Goal: Transaction & Acquisition: Purchase product/service

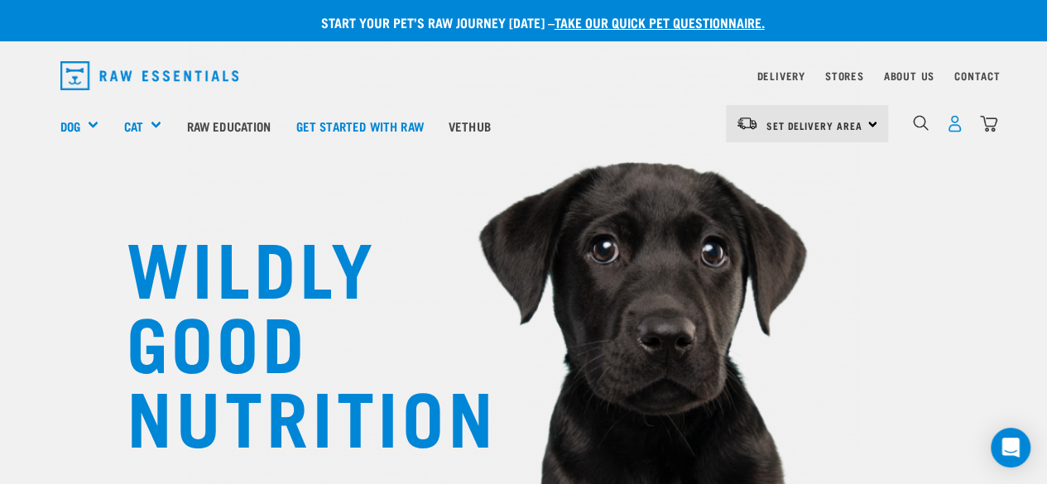
click at [953, 121] on img "dropdown navigation" at bounding box center [954, 123] width 17 height 17
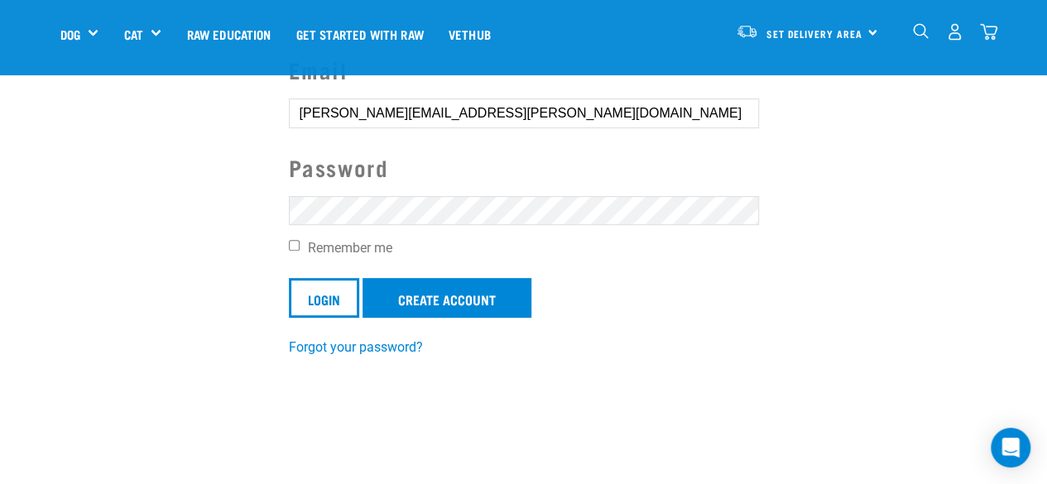
scroll to position [166, 0]
click at [286, 246] on div "Email [PERSON_NAME][EMAIL_ADDRESS][PERSON_NAME][DOMAIN_NAME] Password Remember …" at bounding box center [524, 204] width 497 height 305
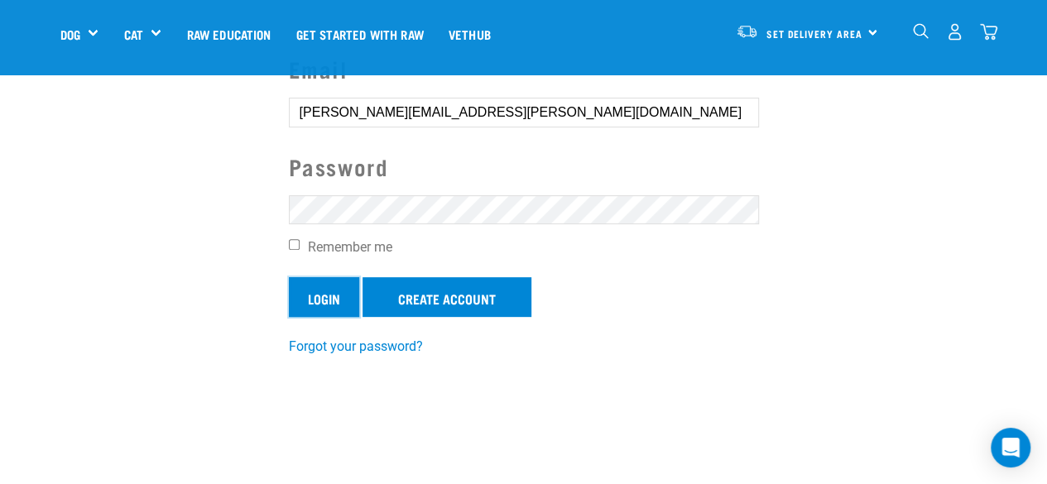
click at [324, 291] on input "Login" at bounding box center [324, 297] width 70 height 40
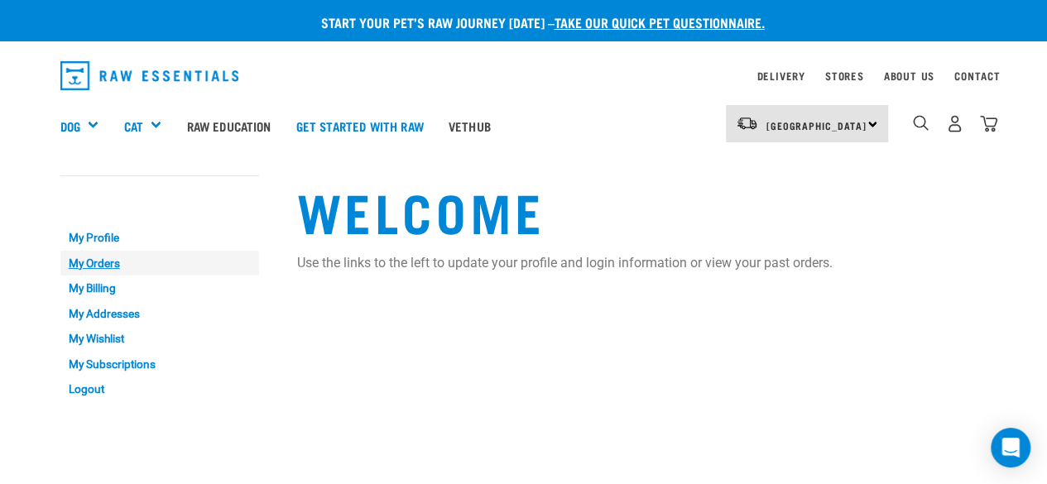
click at [87, 260] on link "My Orders" at bounding box center [159, 264] width 199 height 26
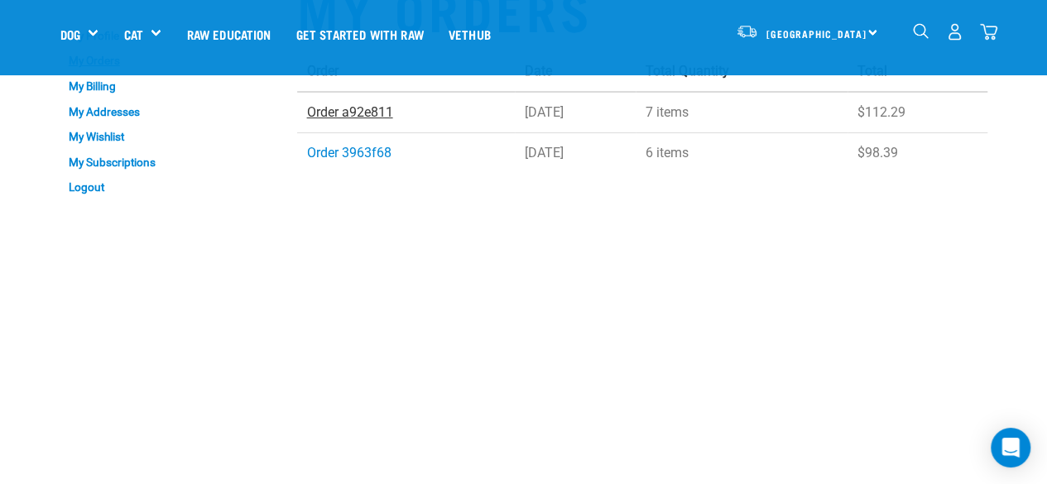
click at [352, 113] on link "Order a92e811" at bounding box center [350, 112] width 86 height 16
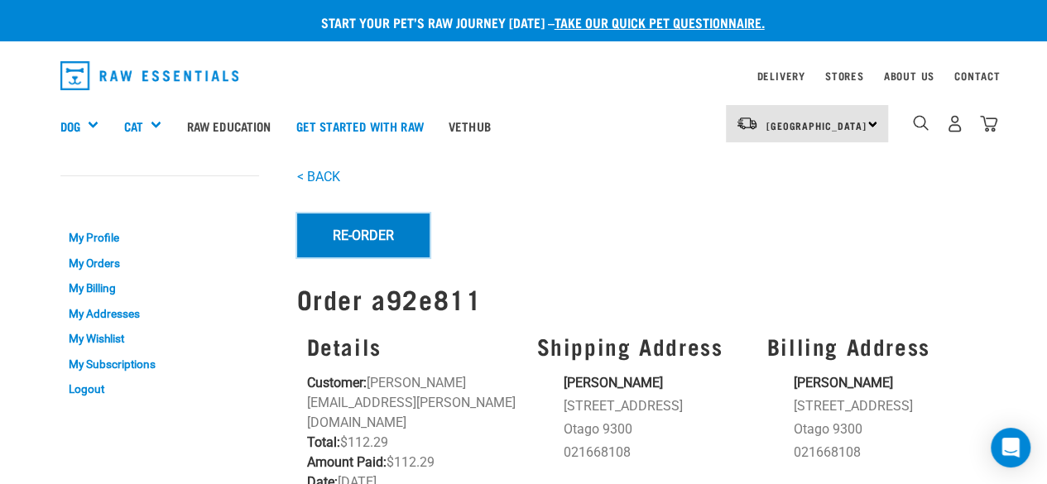
click at [359, 233] on button "Re-Order" at bounding box center [363, 235] width 132 height 43
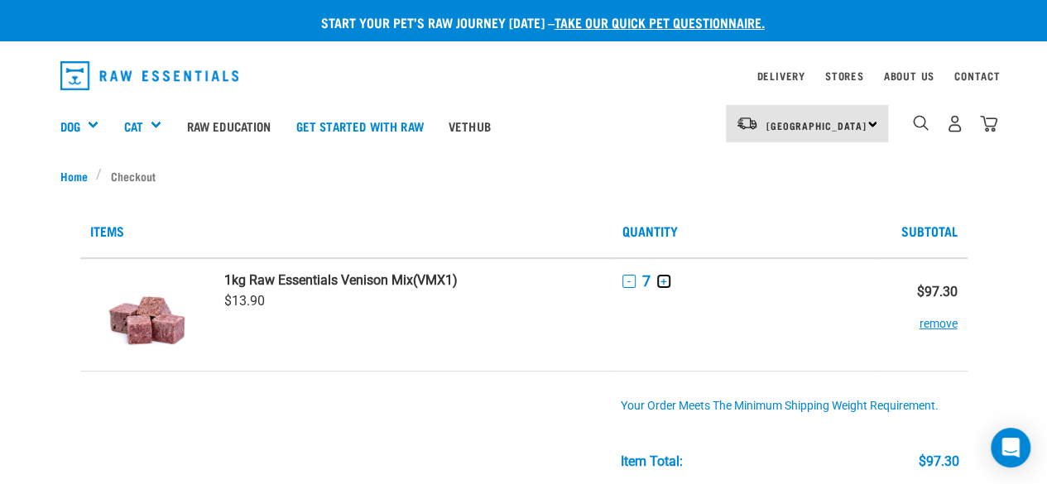
click at [665, 282] on button "+" at bounding box center [663, 281] width 13 height 13
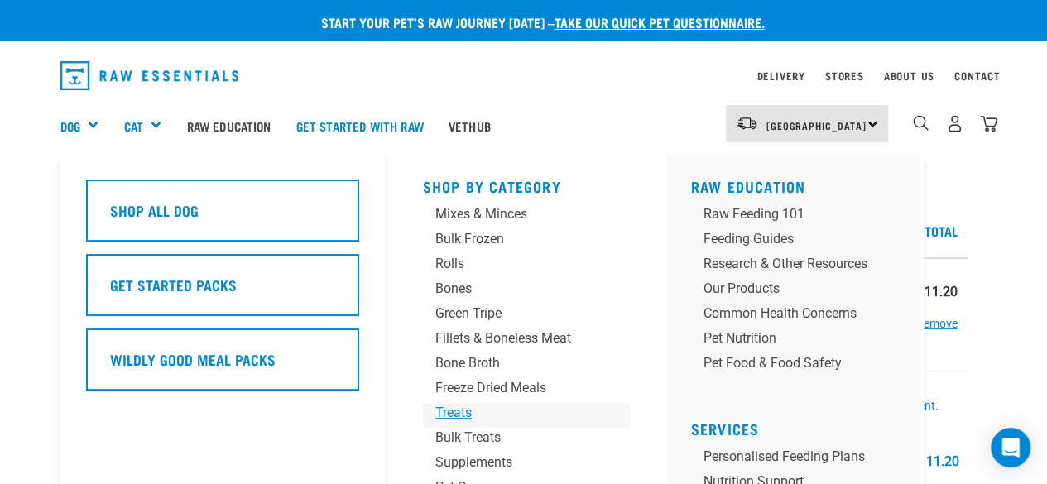
click at [448, 413] on div "Treats" at bounding box center [512, 413] width 155 height 20
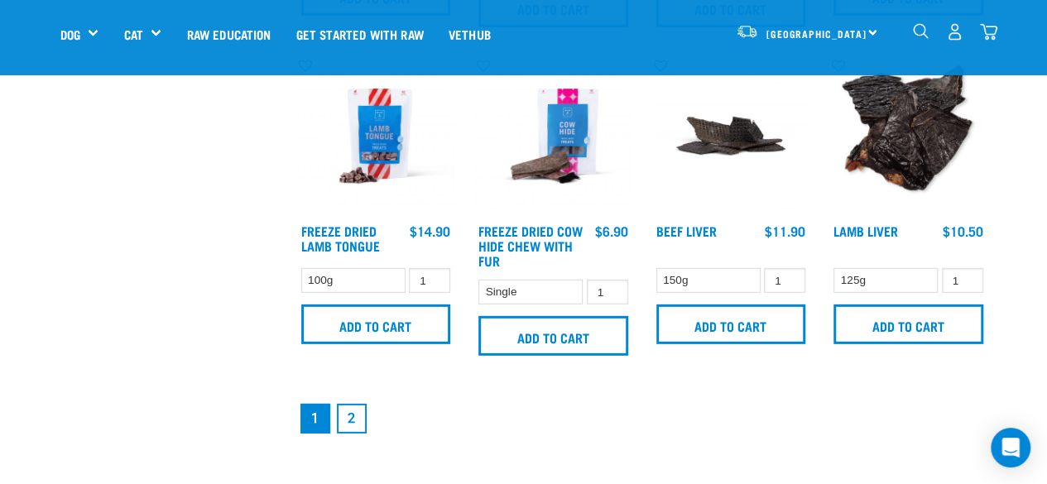
scroll to position [2316, 0]
click at [353, 411] on link "2" at bounding box center [352, 419] width 30 height 30
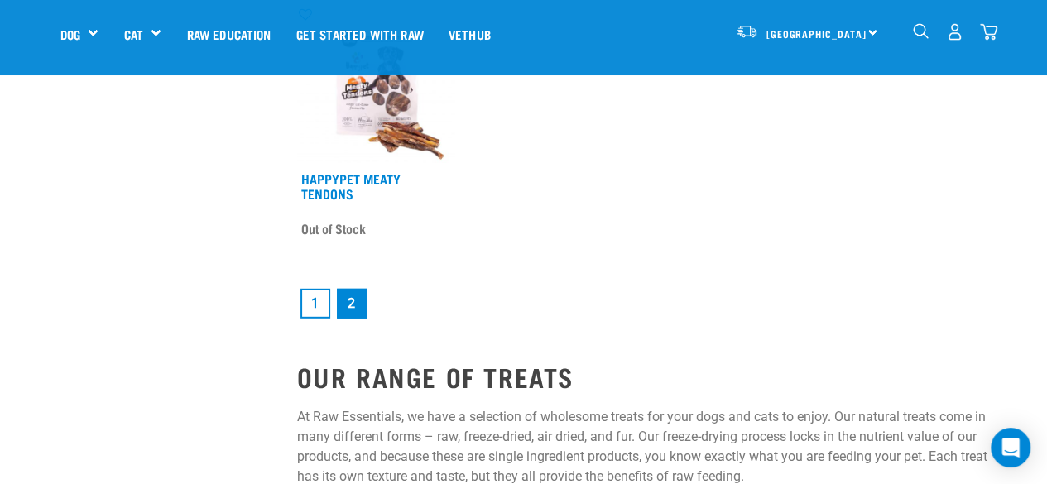
scroll to position [2231, 0]
click at [310, 300] on link "1" at bounding box center [315, 303] width 30 height 30
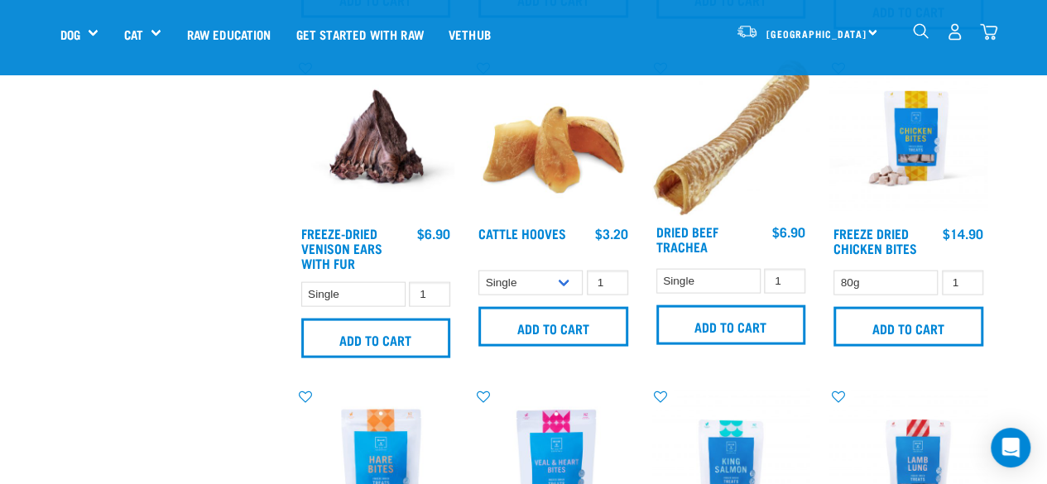
scroll to position [1655, 0]
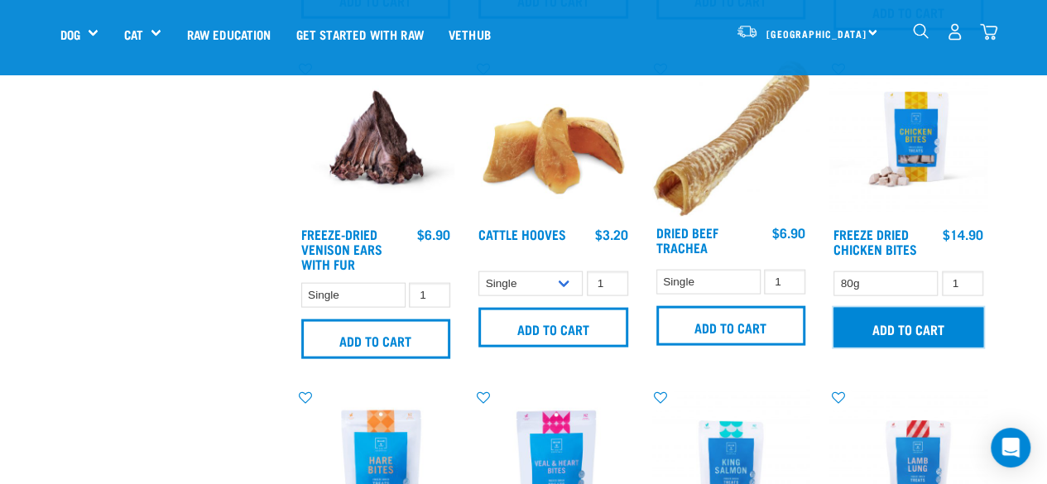
click at [910, 339] on input "Add to cart" at bounding box center [908, 328] width 150 height 40
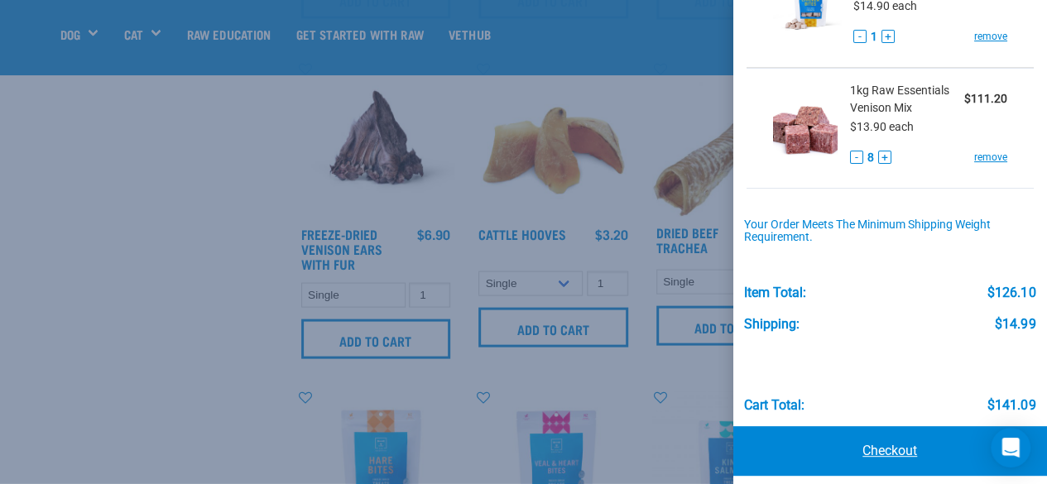
scroll to position [161, 0]
click at [861, 458] on link "Checkout" at bounding box center [890, 450] width 315 height 50
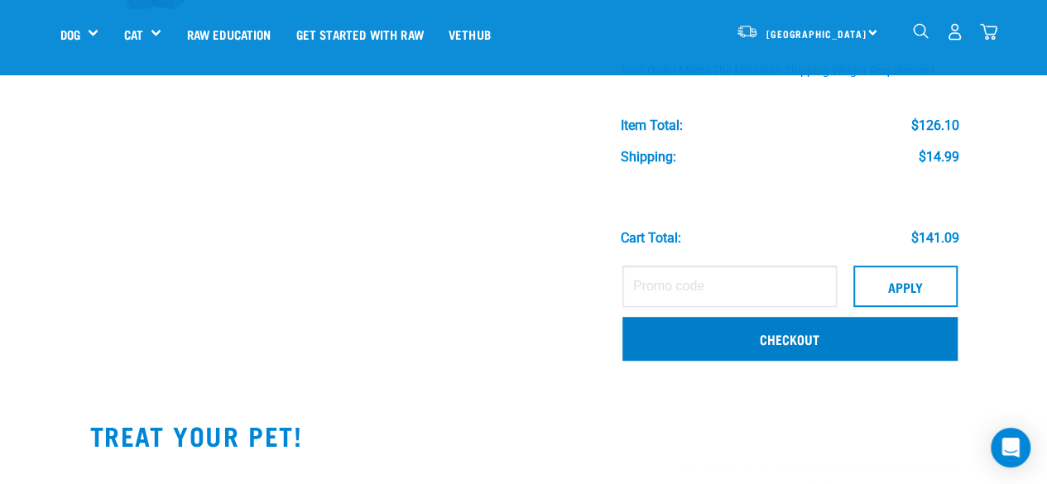
scroll to position [331, 0]
click at [811, 335] on link "Checkout" at bounding box center [789, 337] width 335 height 43
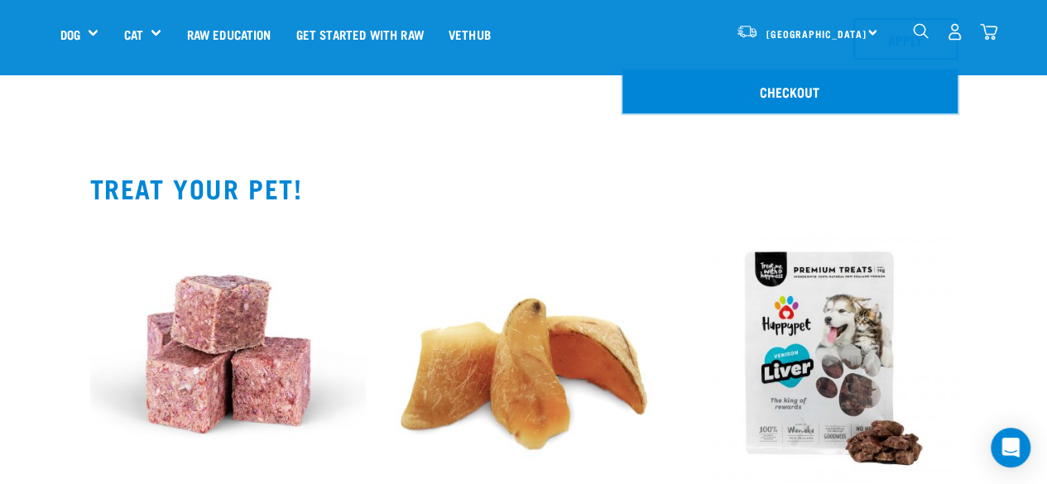
scroll to position [579, 0]
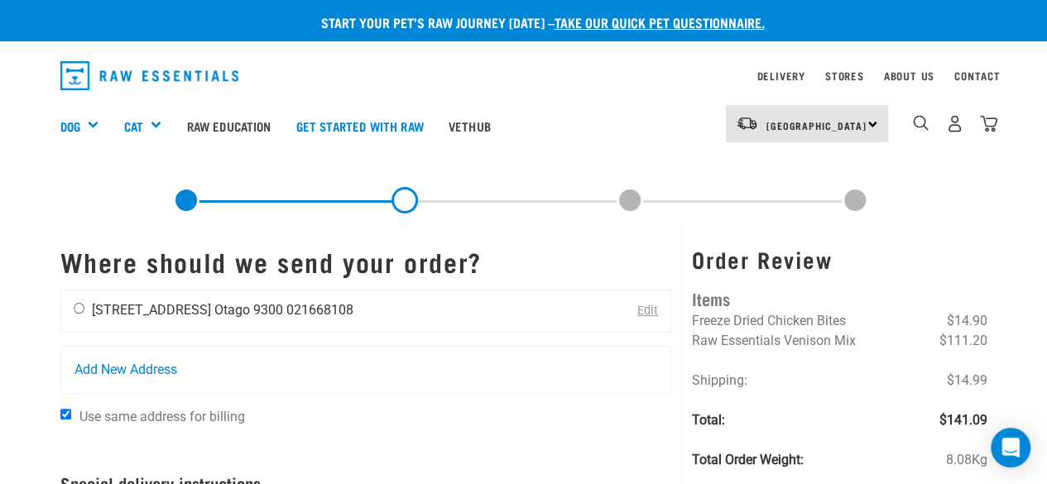
click at [117, 318] on div "[PERSON_NAME] [STREET_ADDRESS] [GEOGRAPHIC_DATA] 9300 021668108" at bounding box center [213, 311] width 305 height 41
click at [81, 306] on input "radio" at bounding box center [79, 308] width 11 height 11
radio input "true"
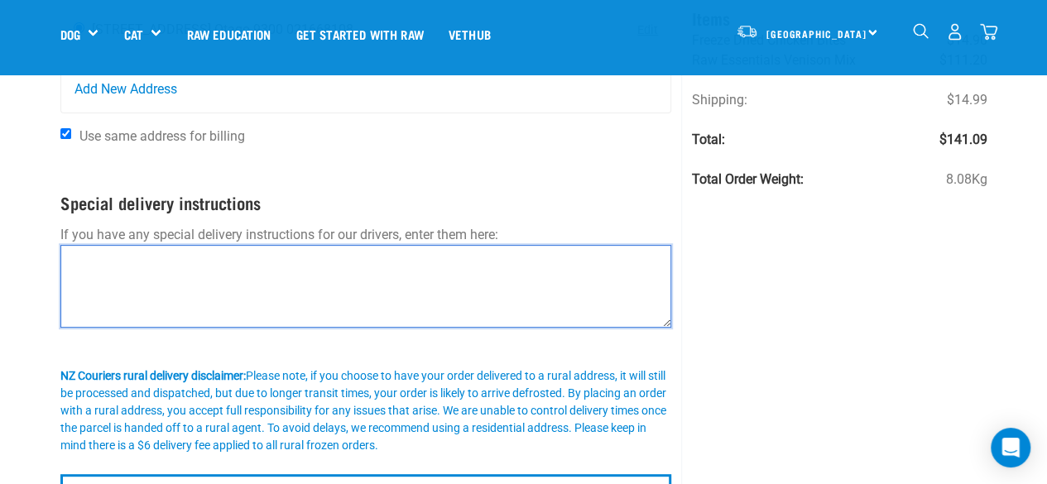
click at [256, 257] on textarea at bounding box center [366, 286] width 612 height 83
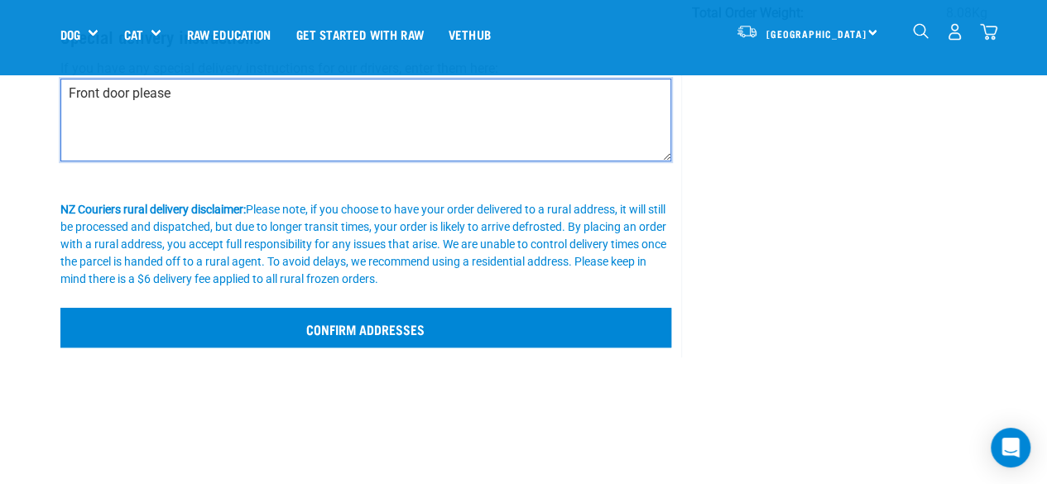
scroll to position [330, 0]
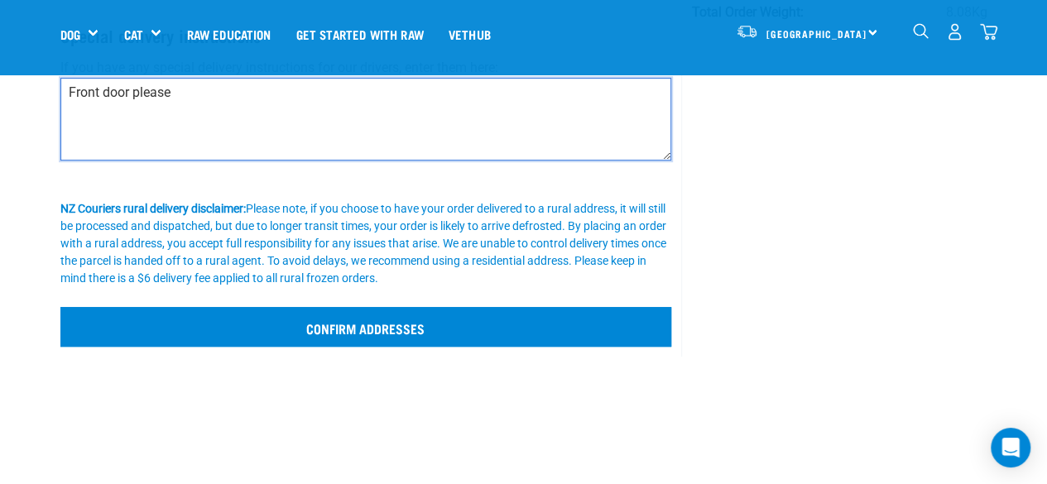
type textarea "Front door please"
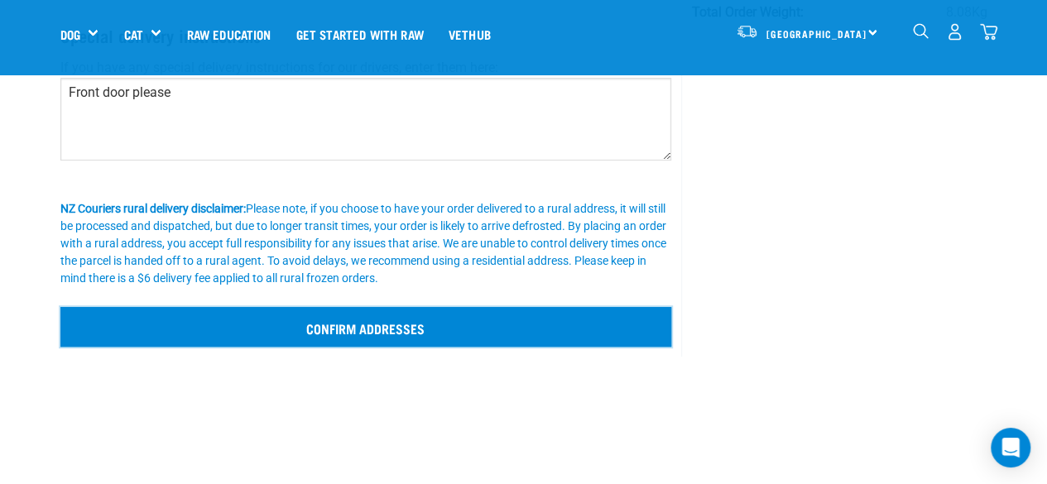
click at [355, 329] on input "Confirm addresses" at bounding box center [366, 327] width 612 height 40
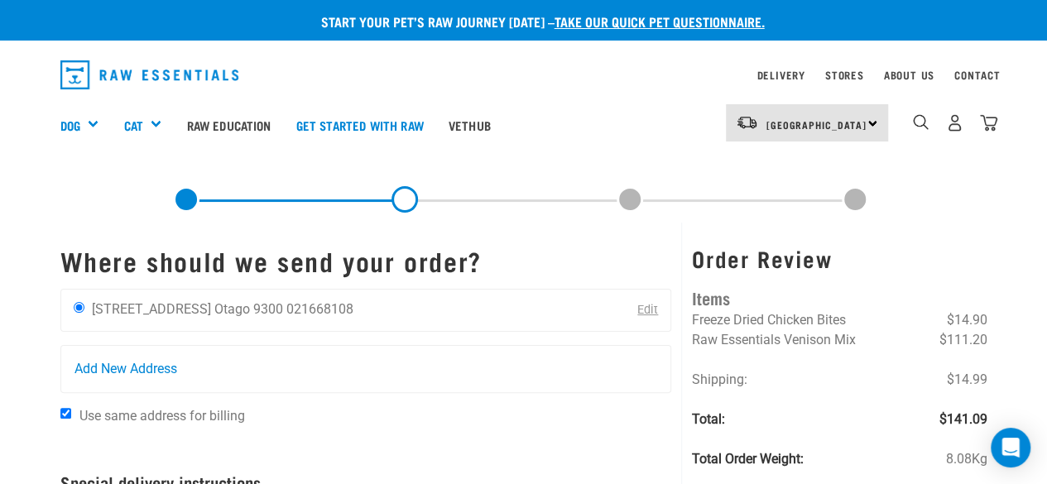
scroll to position [0, 0]
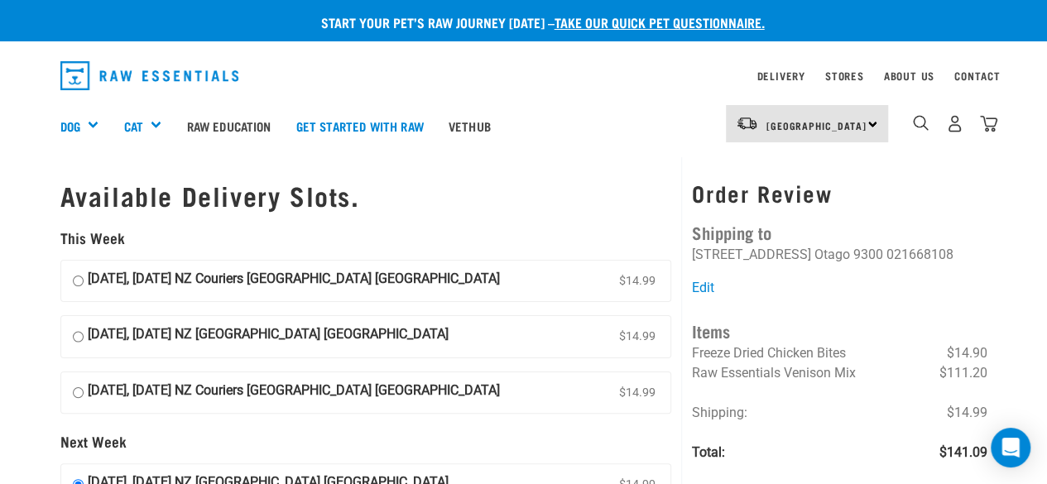
click at [73, 334] on input "14 August, Thursday NZ Couriers South Island Long Haul $14.99" at bounding box center [78, 336] width 11 height 25
radio input "true"
click at [75, 279] on input "13 August, Wednesday NZ Couriers South Island Long Haul $14.99" at bounding box center [78, 281] width 11 height 25
radio input "true"
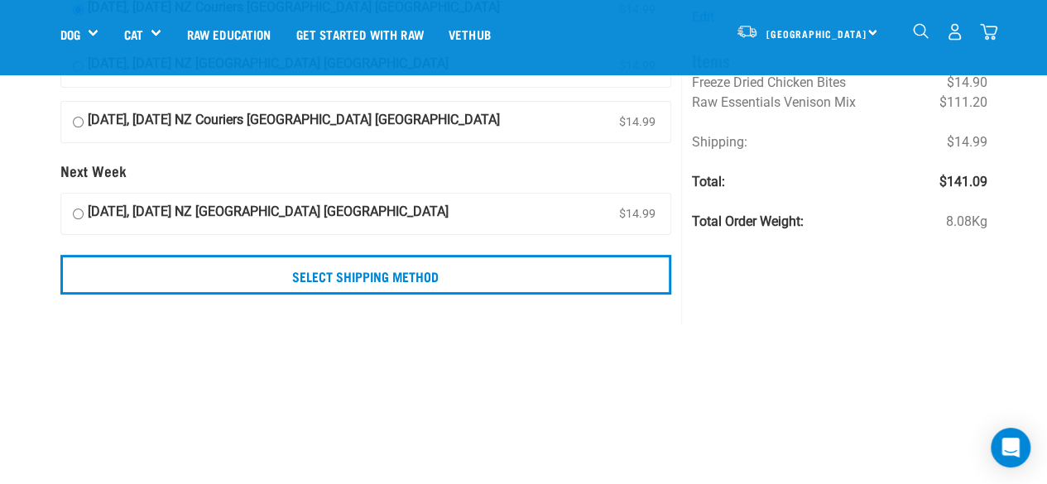
scroll to position [154, 0]
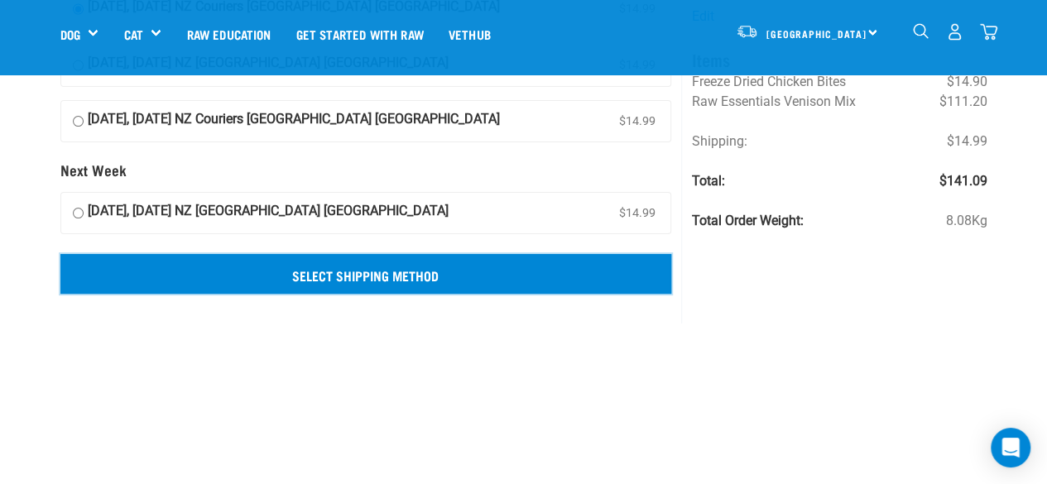
click at [348, 281] on input "Select Shipping Method" at bounding box center [366, 274] width 612 height 40
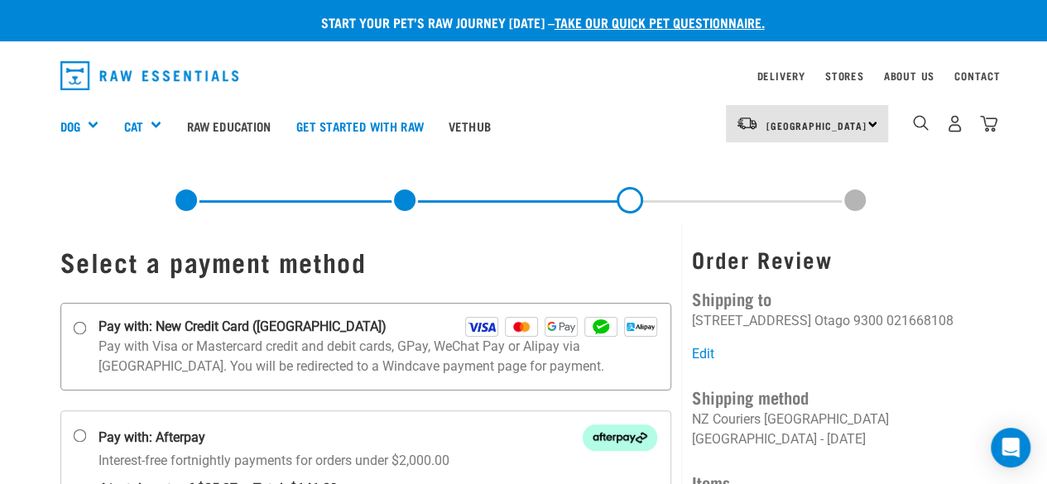
click at [83, 324] on input "Pay with: New Credit Card (Windcave)" at bounding box center [79, 327] width 13 height 13
radio input "true"
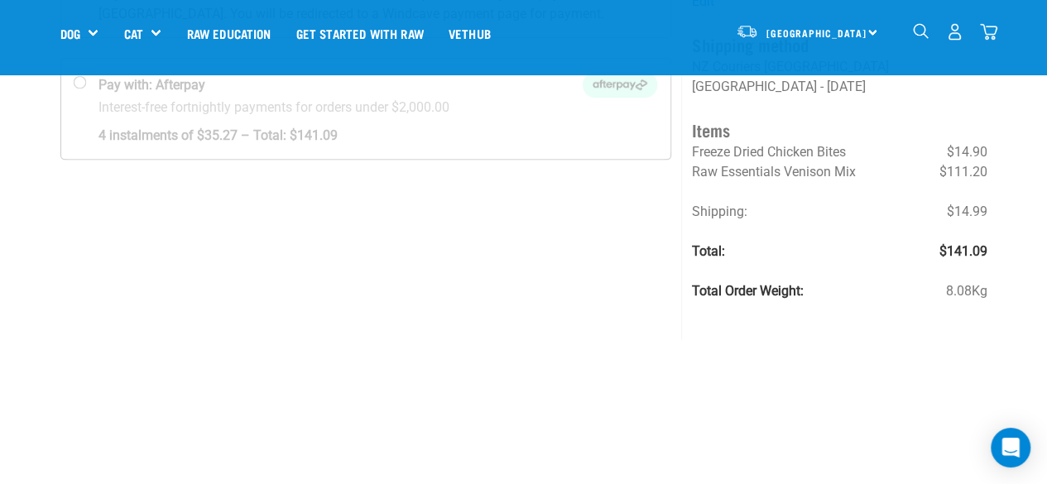
scroll to position [240, 0]
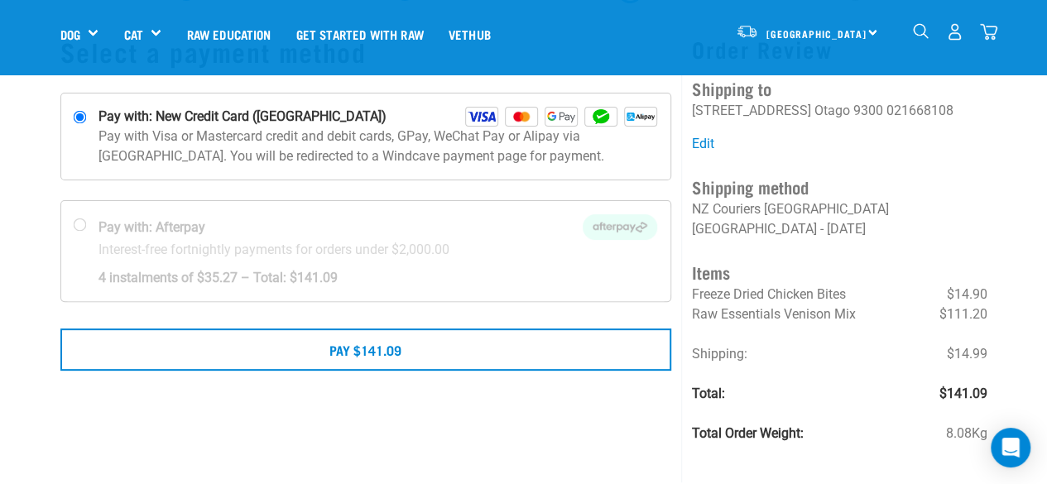
scroll to position [93, 0]
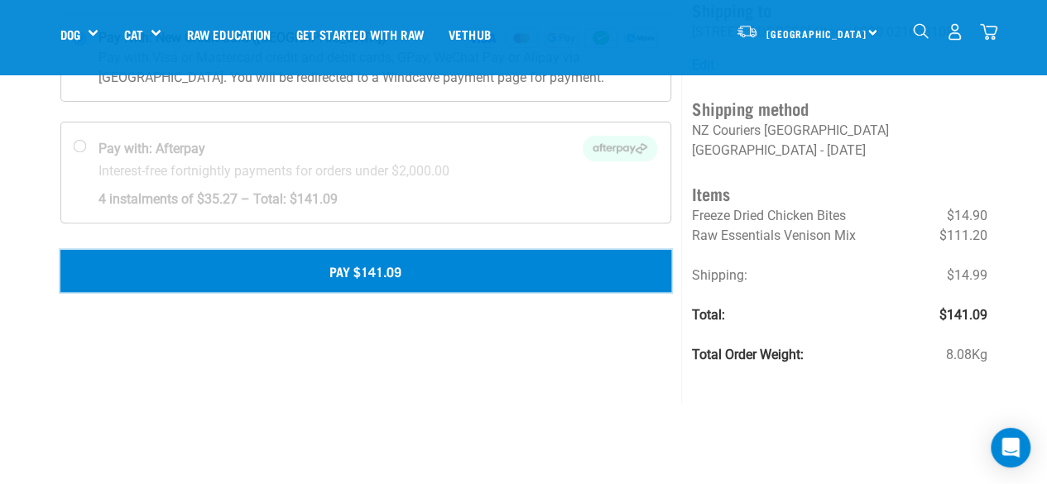
click at [377, 259] on button "Pay $141.09" at bounding box center [366, 270] width 612 height 41
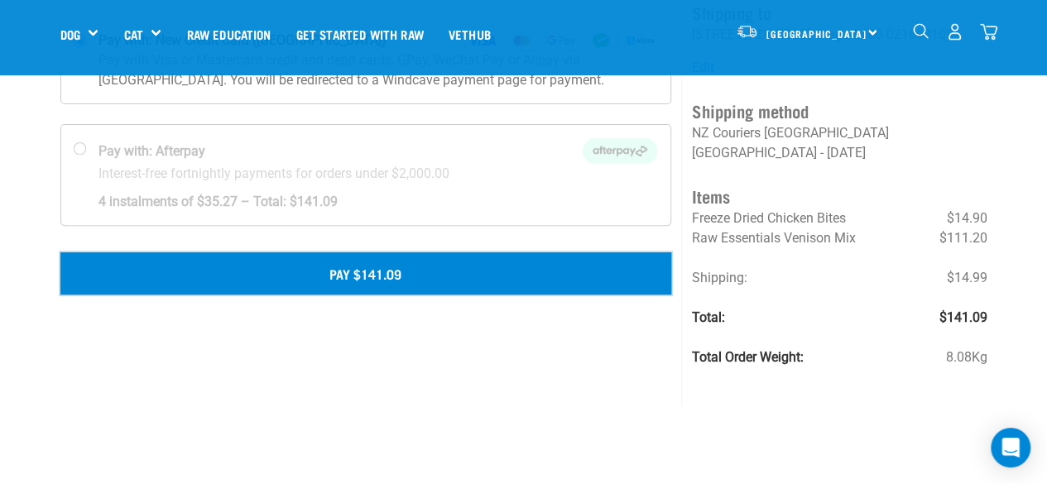
scroll to position [169, 0]
